Goal: Task Accomplishment & Management: Manage account settings

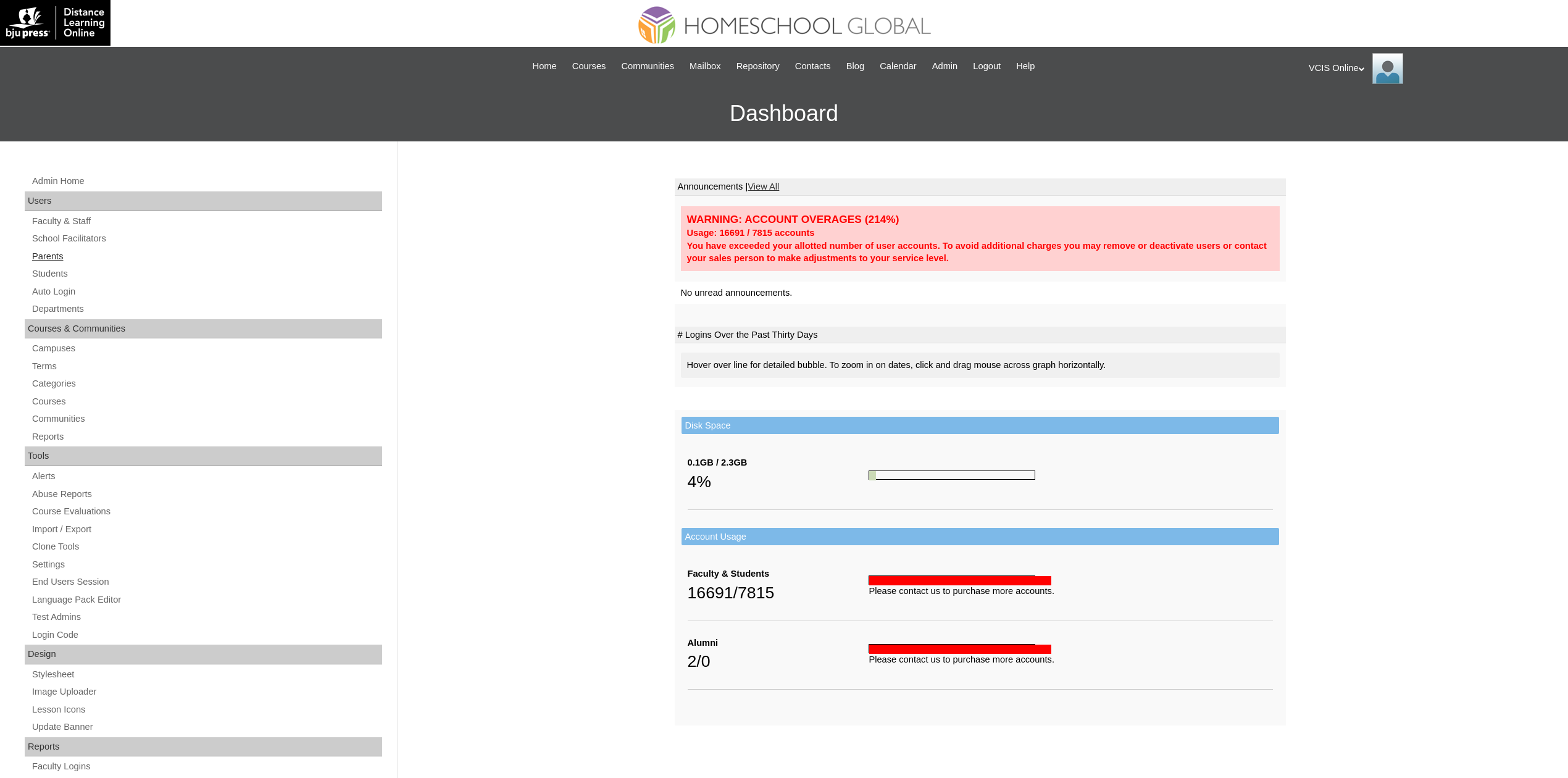
click at [55, 252] on link "Parents" at bounding box center [206, 256] width 351 height 15
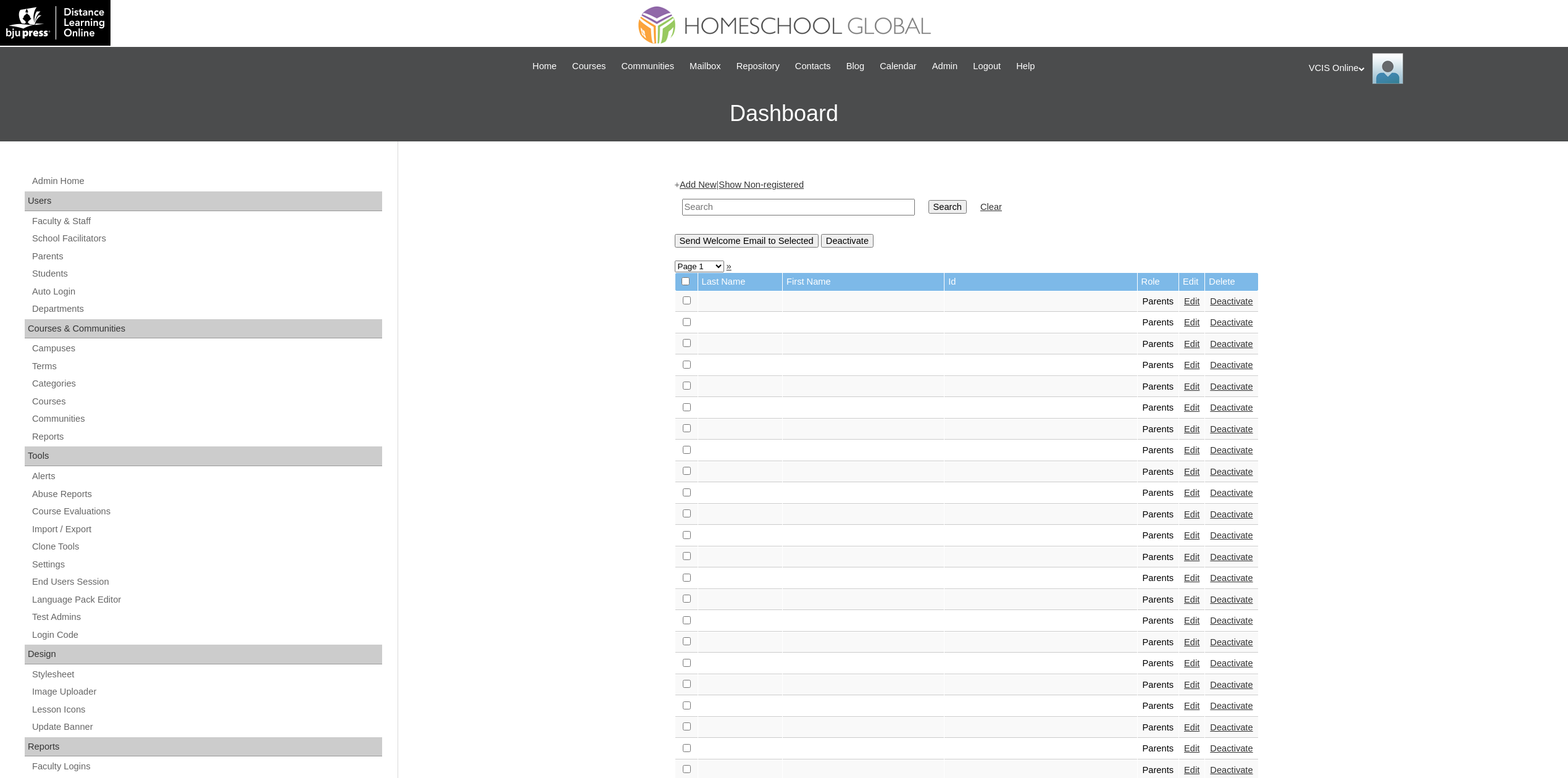
click at [726, 206] on input "text" at bounding box center [798, 207] width 233 height 17
type input "ruth concepcion"
click at [929, 200] on input "Search" at bounding box center [948, 207] width 39 height 14
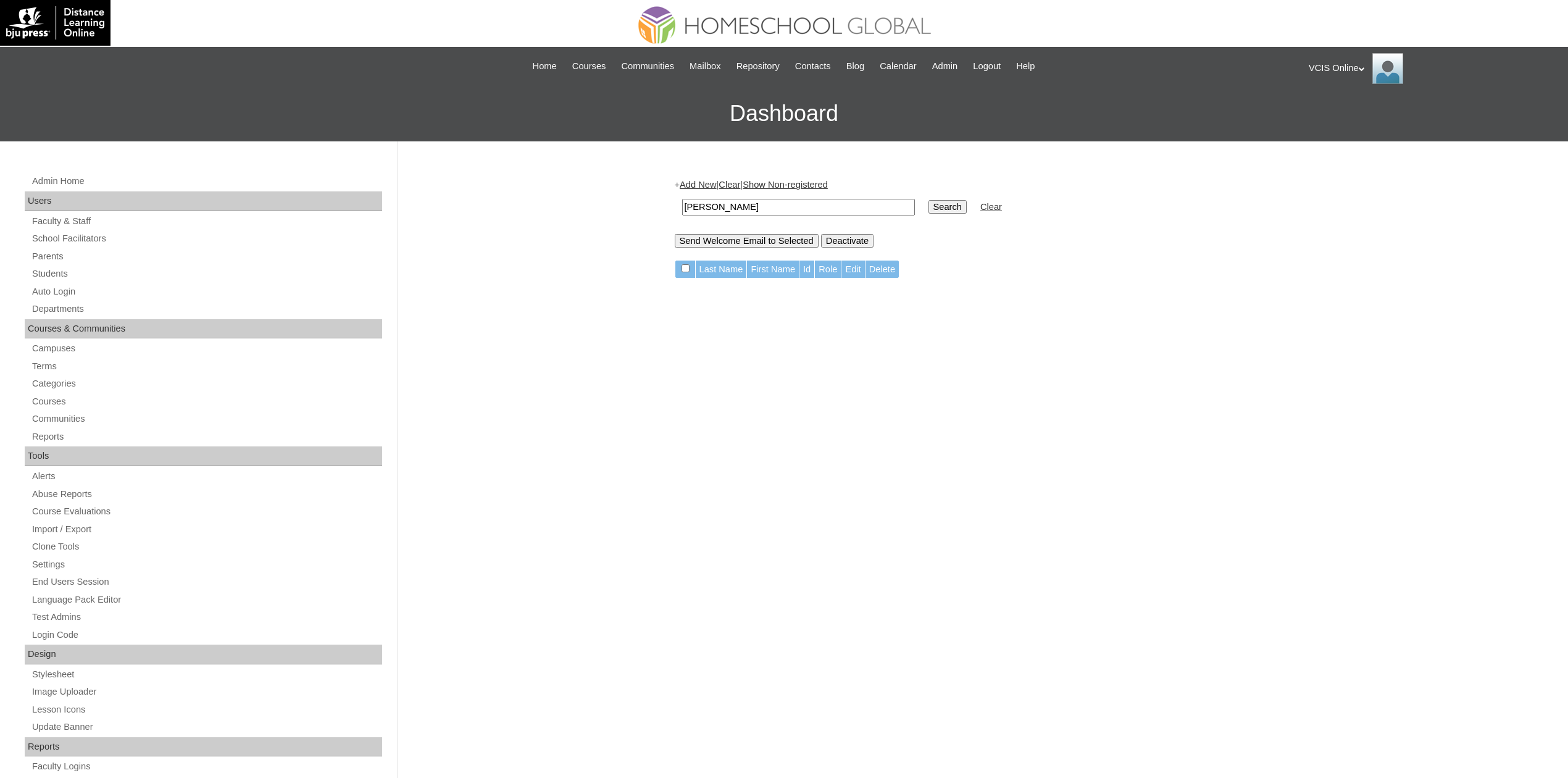
drag, startPoint x: 761, startPoint y: 207, endPoint x: 661, endPoint y: 198, distance: 100.4
click at [661, 198] on div "Admin Home Users Faculty & Staff School Facilitators Parents Students Auto Logi…" at bounding box center [784, 567] width 1568 height 852
paste input "VCIS003-6A-PA2025"
type input "VCIS003-6A-PA2025"
click at [929, 200] on input "Search" at bounding box center [948, 207] width 39 height 14
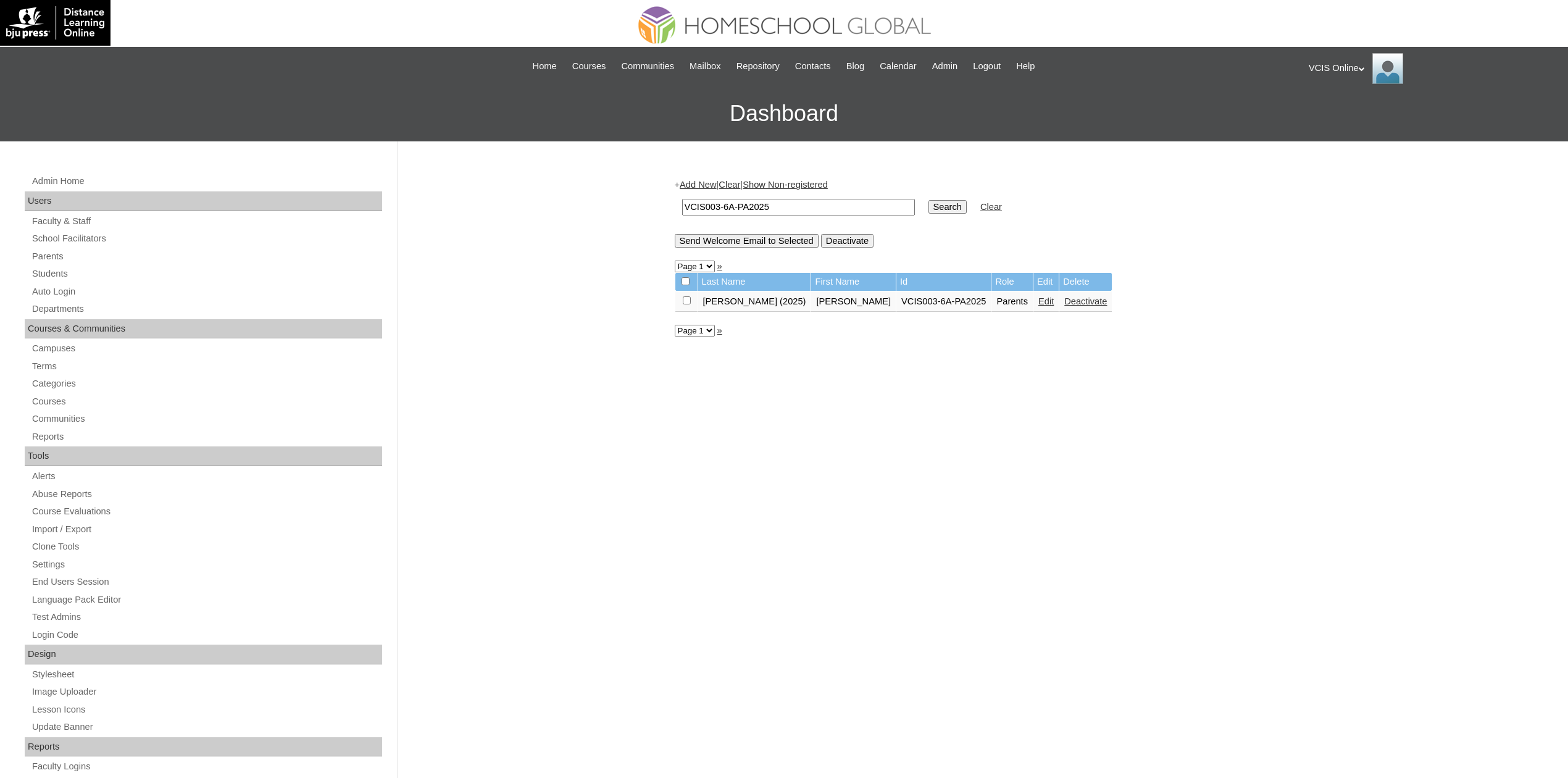
click at [1038, 297] on link "Edit" at bounding box center [1046, 301] width 15 height 10
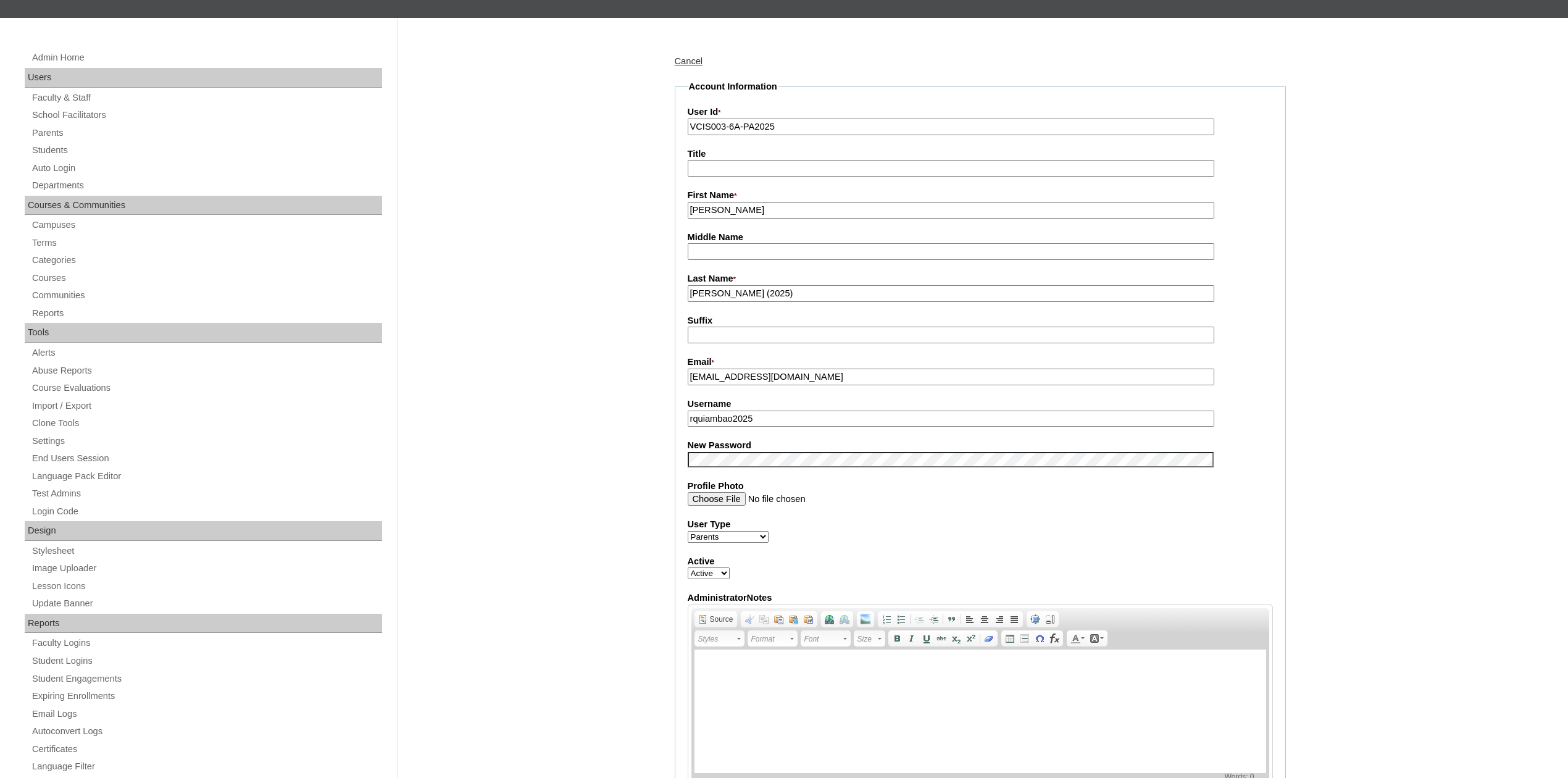
scroll to position [165, 0]
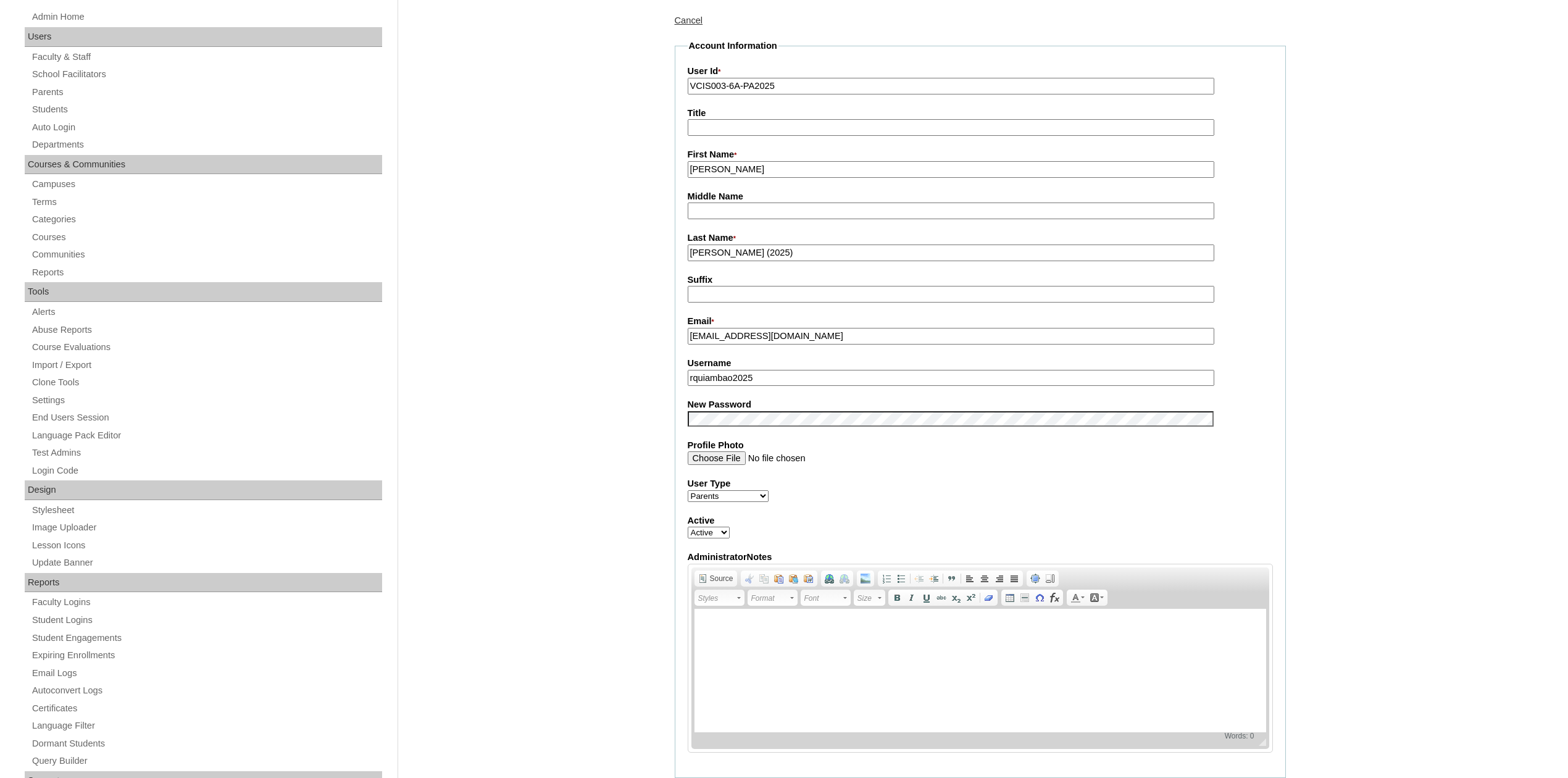
click at [542, 396] on div "Admin Home Users Faculty & Staff School Facilitators Parents Students Auto Logi…" at bounding box center [784, 708] width 1568 height 1463
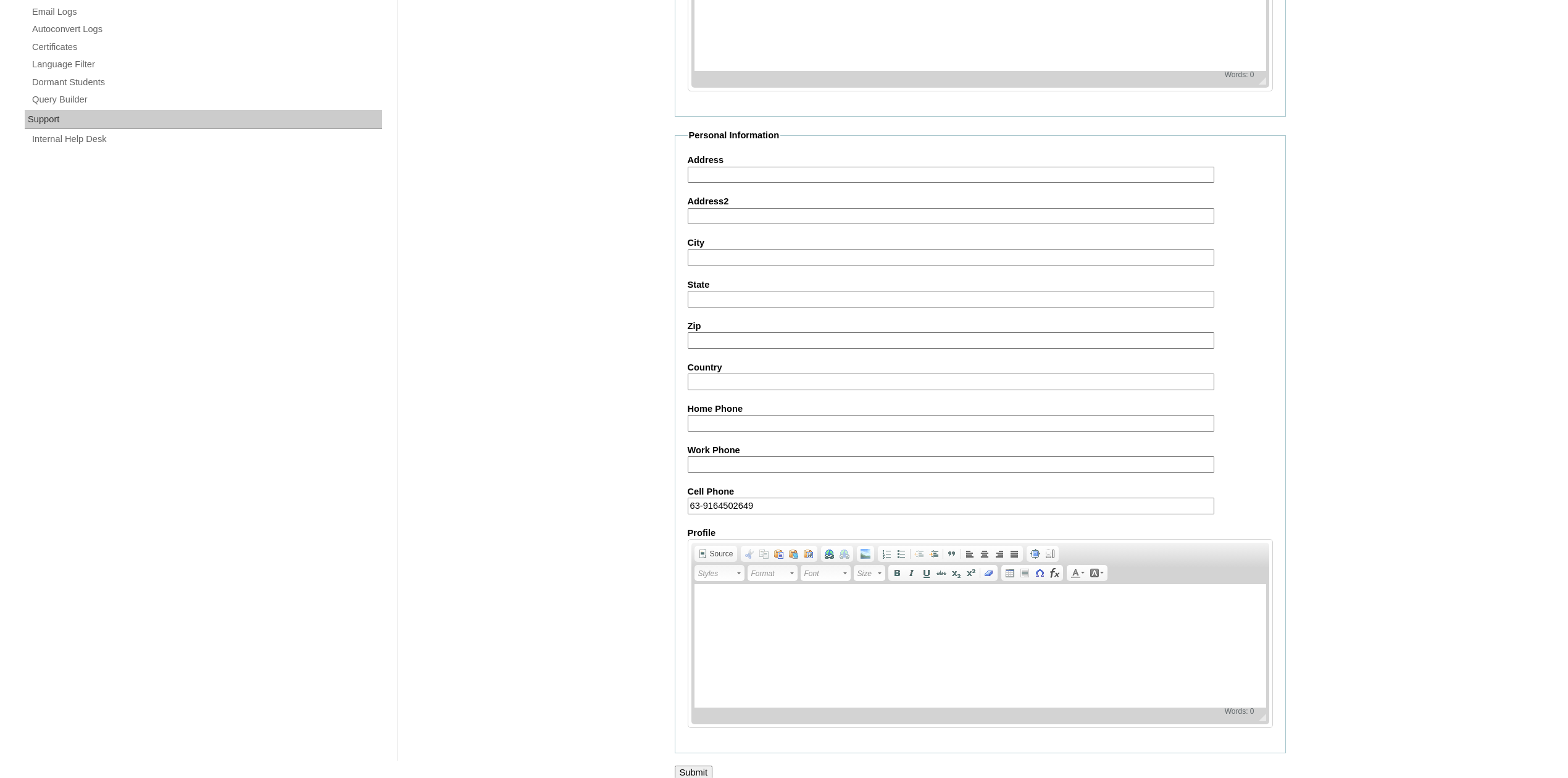
scroll to position [828, 0]
click at [697, 764] on input "Submit" at bounding box center [694, 770] width 39 height 14
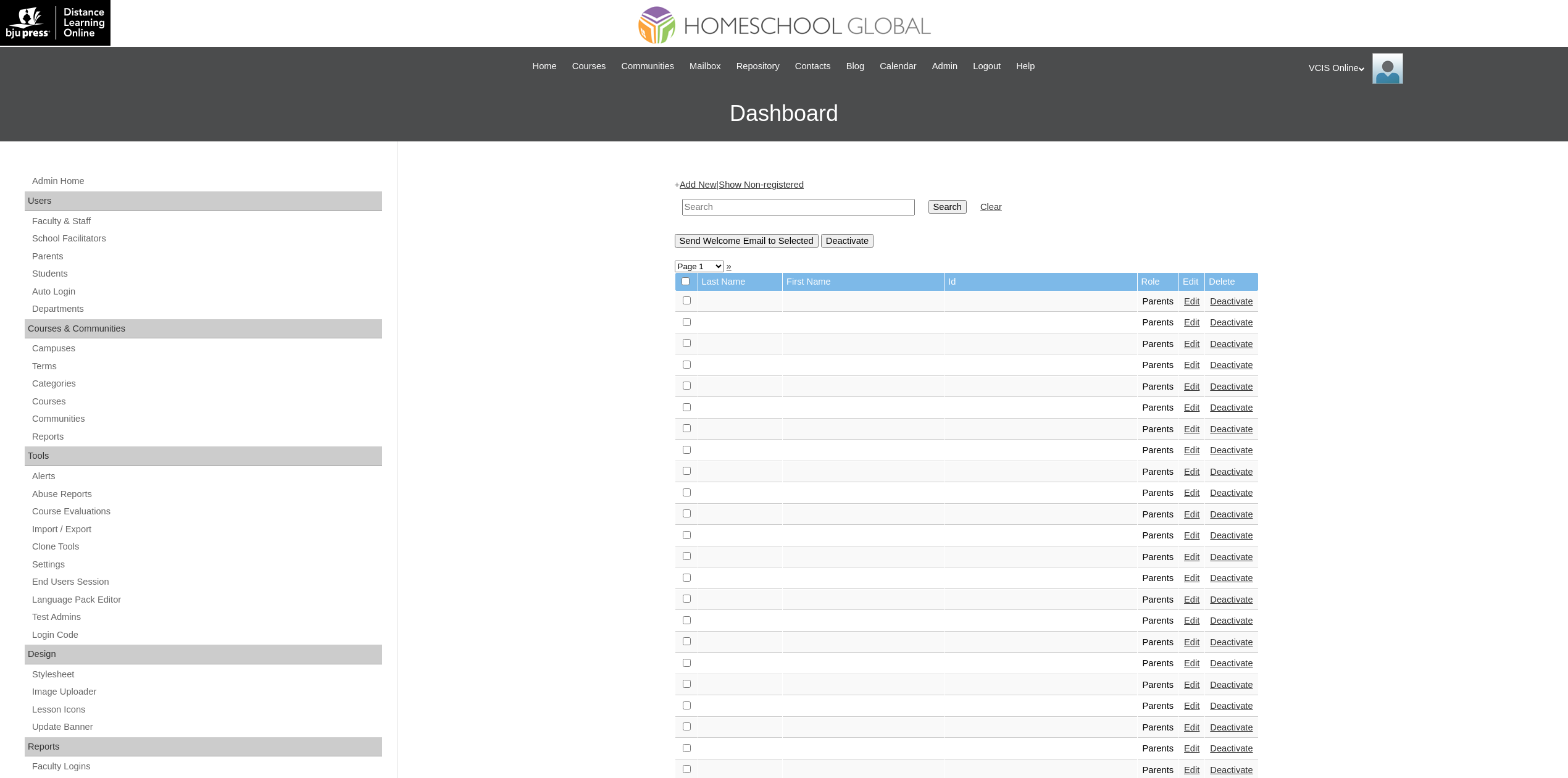
click at [1484, 300] on div "Admin Home Users Faculty & Staff School Facilitators Parents Students Auto Logi…" at bounding box center [784, 760] width 1568 height 1239
click at [1361, 64] on div "VCIS Online My Profile My Settings Logout" at bounding box center [1432, 68] width 247 height 31
click at [1343, 116] on span "Logout" at bounding box center [1331, 115] width 25 height 9
